Goal: Find specific page/section: Find specific page/section

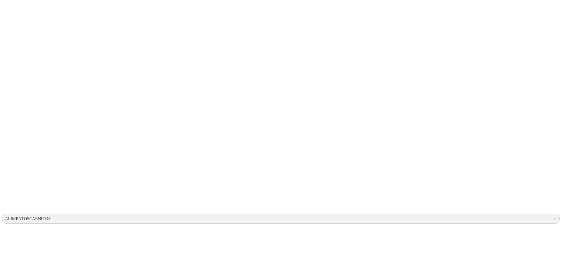
click at [51, 217] on div "ALIMENTOSCARNICOS" at bounding box center [28, 219] width 46 height 5
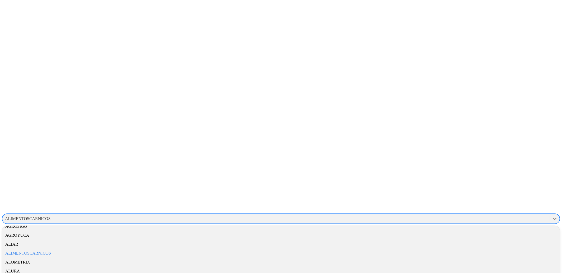
scroll to position [77, 5]
click at [494, 240] on div "ALIAR" at bounding box center [281, 244] width 558 height 9
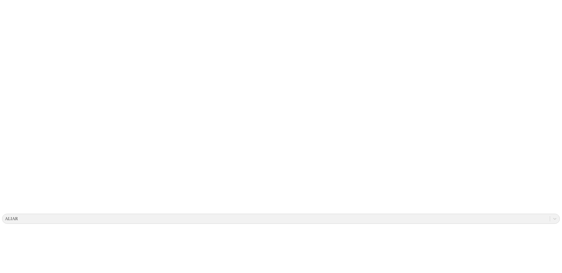
click at [467, 215] on div "ALIAR" at bounding box center [275, 219] width 547 height 8
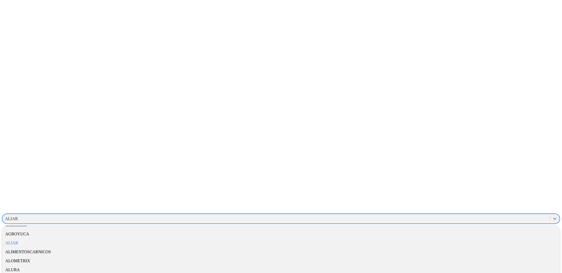
scroll to position [83, 0]
click at [468, 242] on div "ALIMENTOSCARNICOS" at bounding box center [281, 246] width 558 height 9
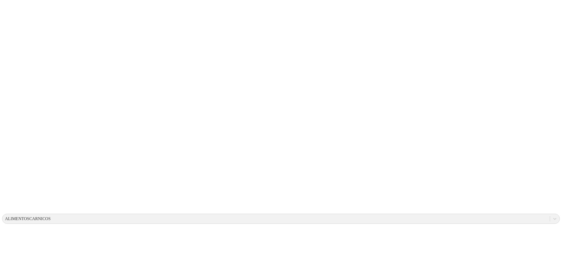
click at [51, 217] on div "ALIMENTOSCARNICOS" at bounding box center [28, 219] width 46 height 5
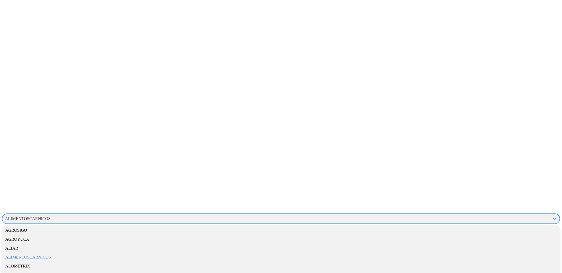
scroll to position [73, 0]
click at [493, 243] on div "ALIAR" at bounding box center [281, 247] width 558 height 9
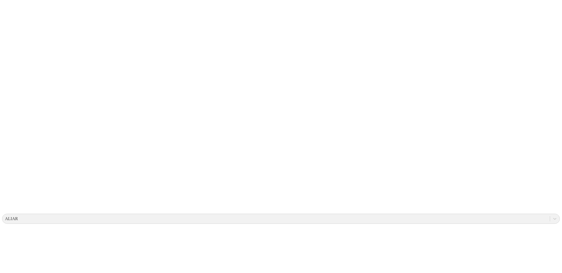
type input "1"
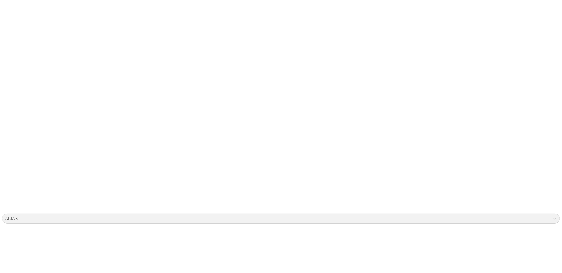
drag, startPoint x: 278, startPoint y: 57, endPoint x: 275, endPoint y: 58, distance: 2.8
drag, startPoint x: 261, startPoint y: 131, endPoint x: 261, endPoint y: 134, distance: 2.8
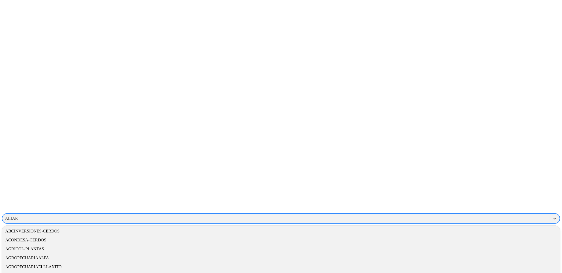
click at [468, 215] on div "ALIAR" at bounding box center [275, 219] width 547 height 8
click at [484, 237] on div "[GEOGRAPHIC_DATA]" at bounding box center [281, 241] width 558 height 9
